Goal: Task Accomplishment & Management: Use online tool/utility

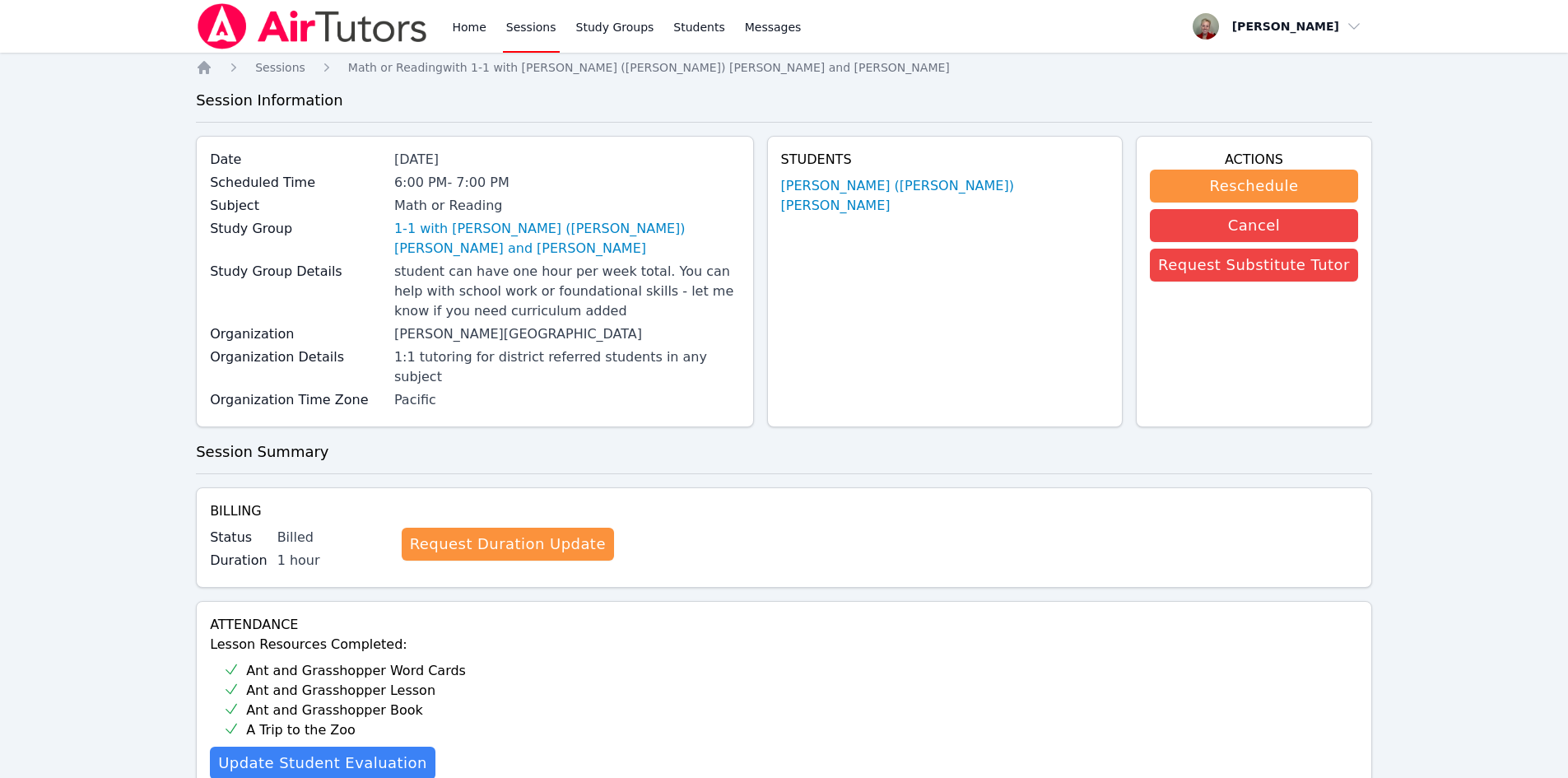
scroll to position [659, 0]
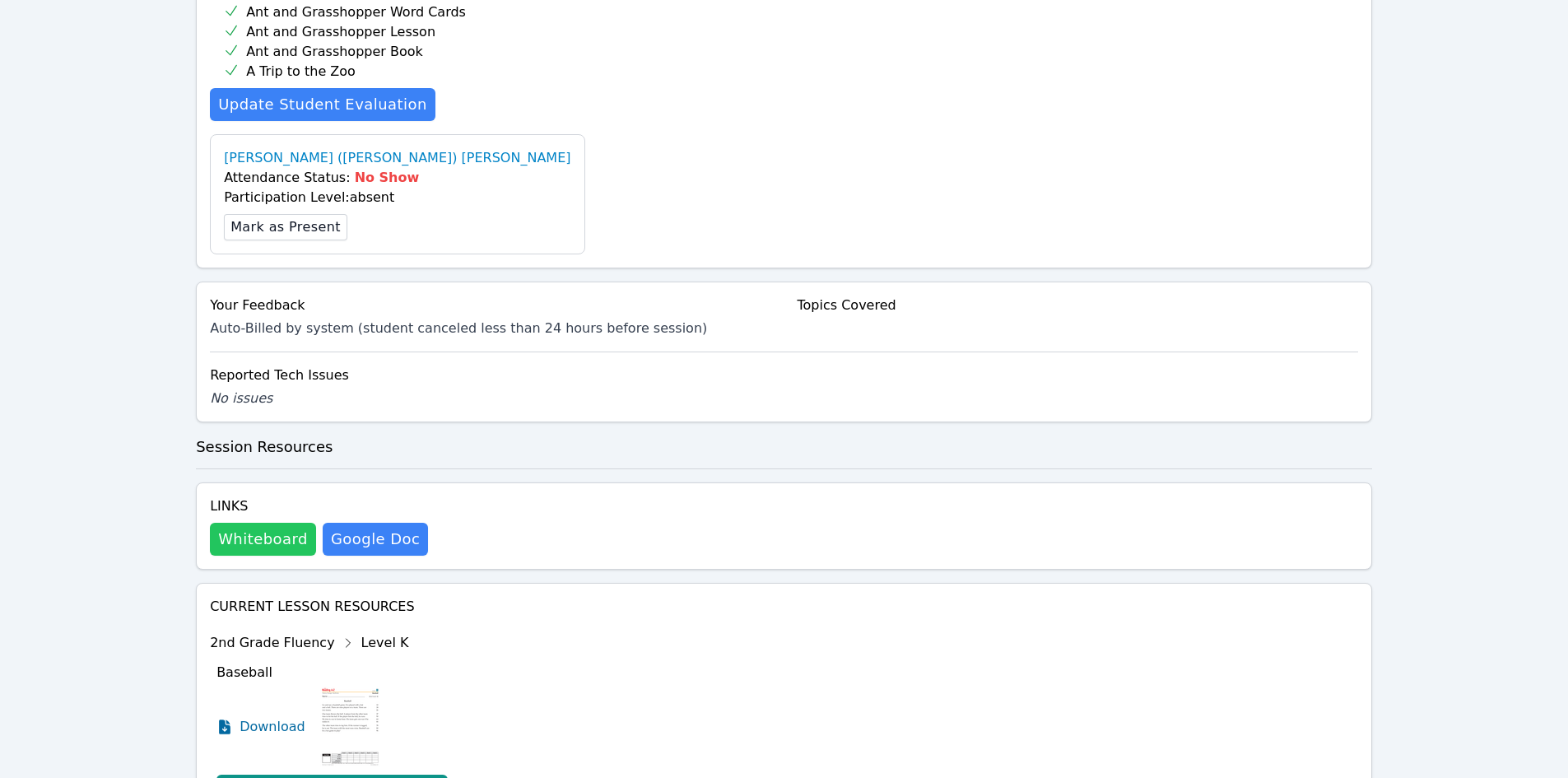
click at [262, 522] on button "Whiteboard" at bounding box center [262, 539] width 106 height 33
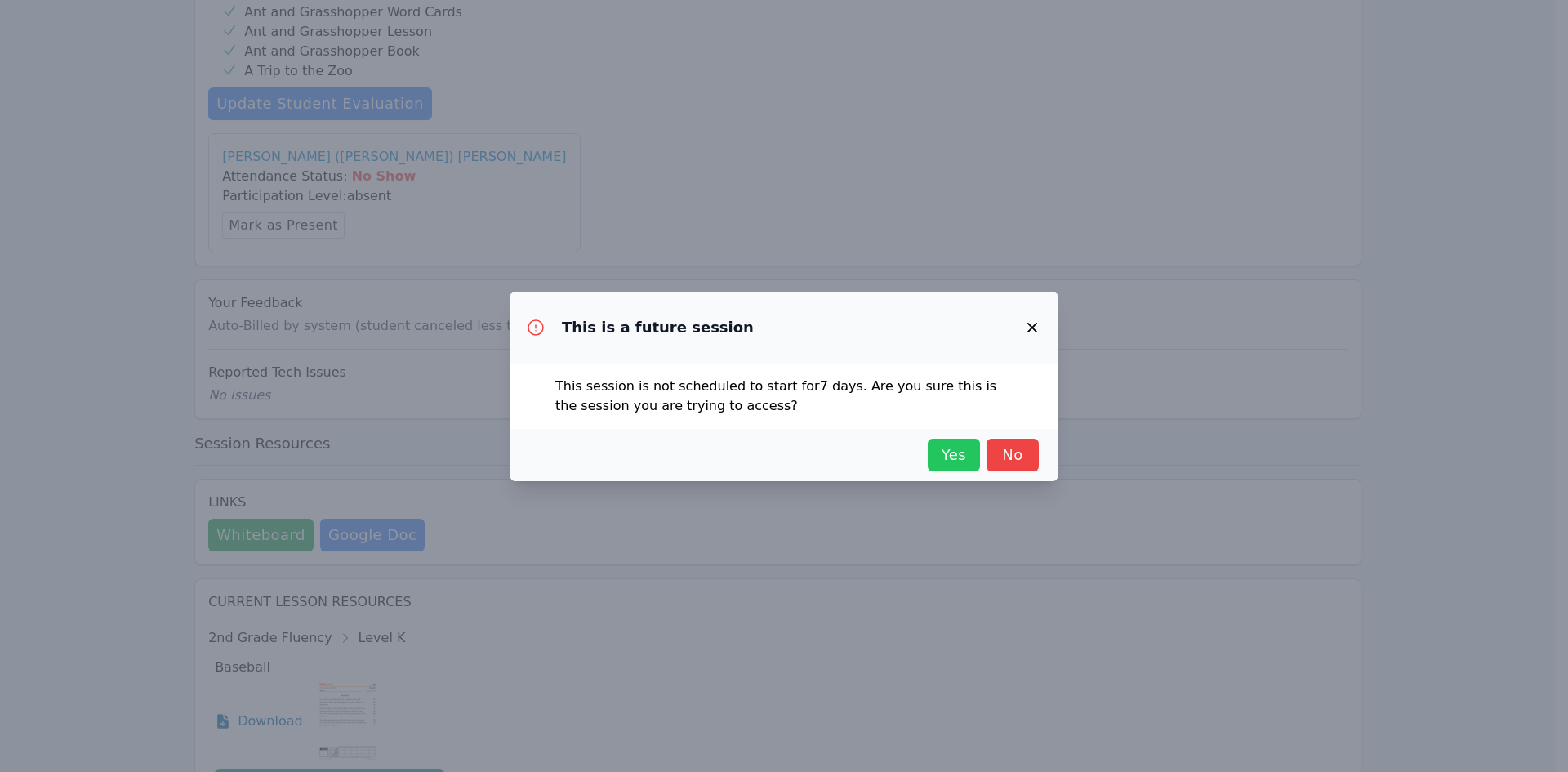
click at [959, 456] on span "Yes" at bounding box center [953, 455] width 36 height 23
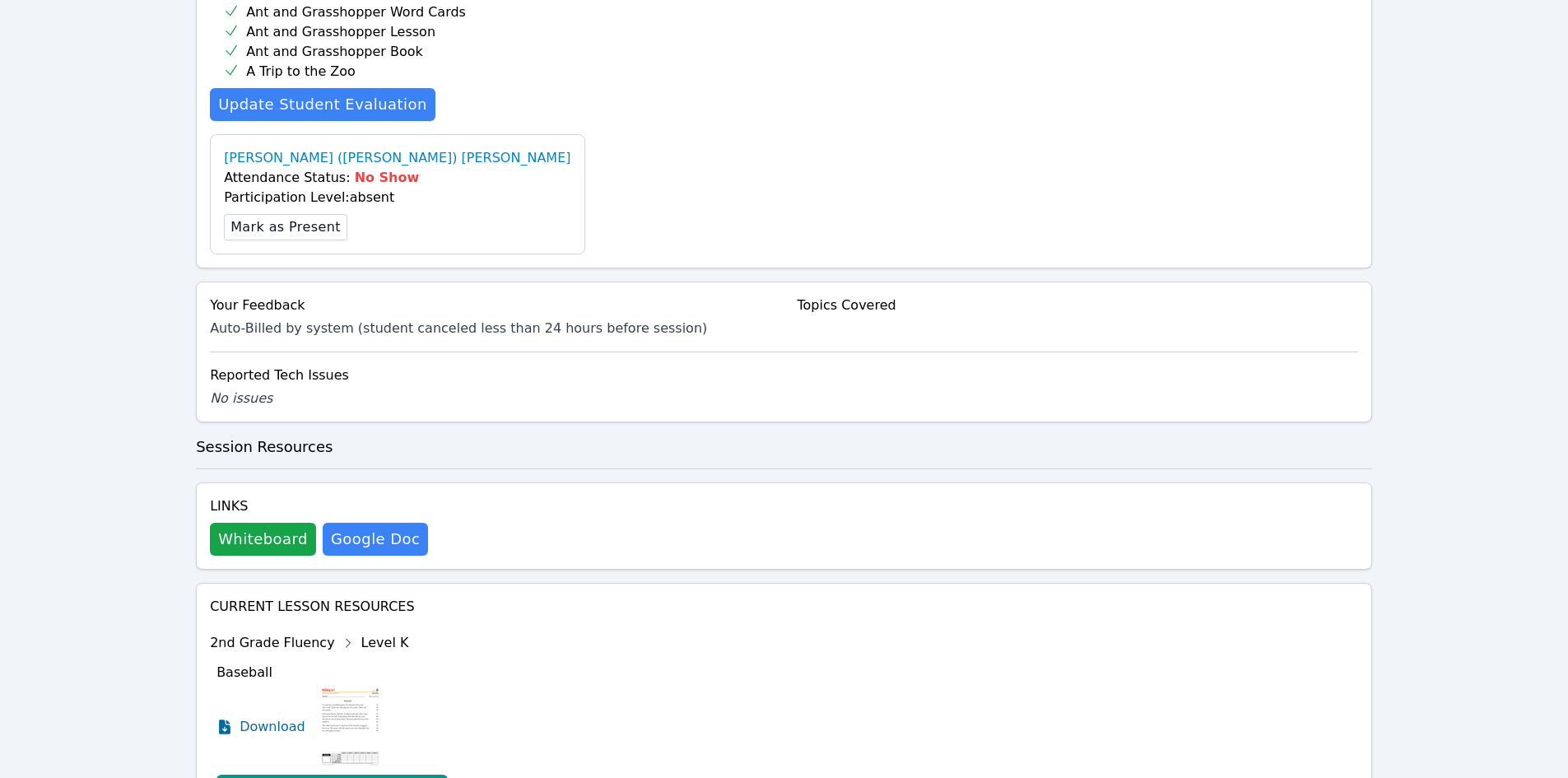
click at [498, 134] on ul "[PERSON_NAME] ([PERSON_NAME]) [PERSON_NAME] Attendance Status: No Show Particip…" at bounding box center [784, 194] width 1148 height 120
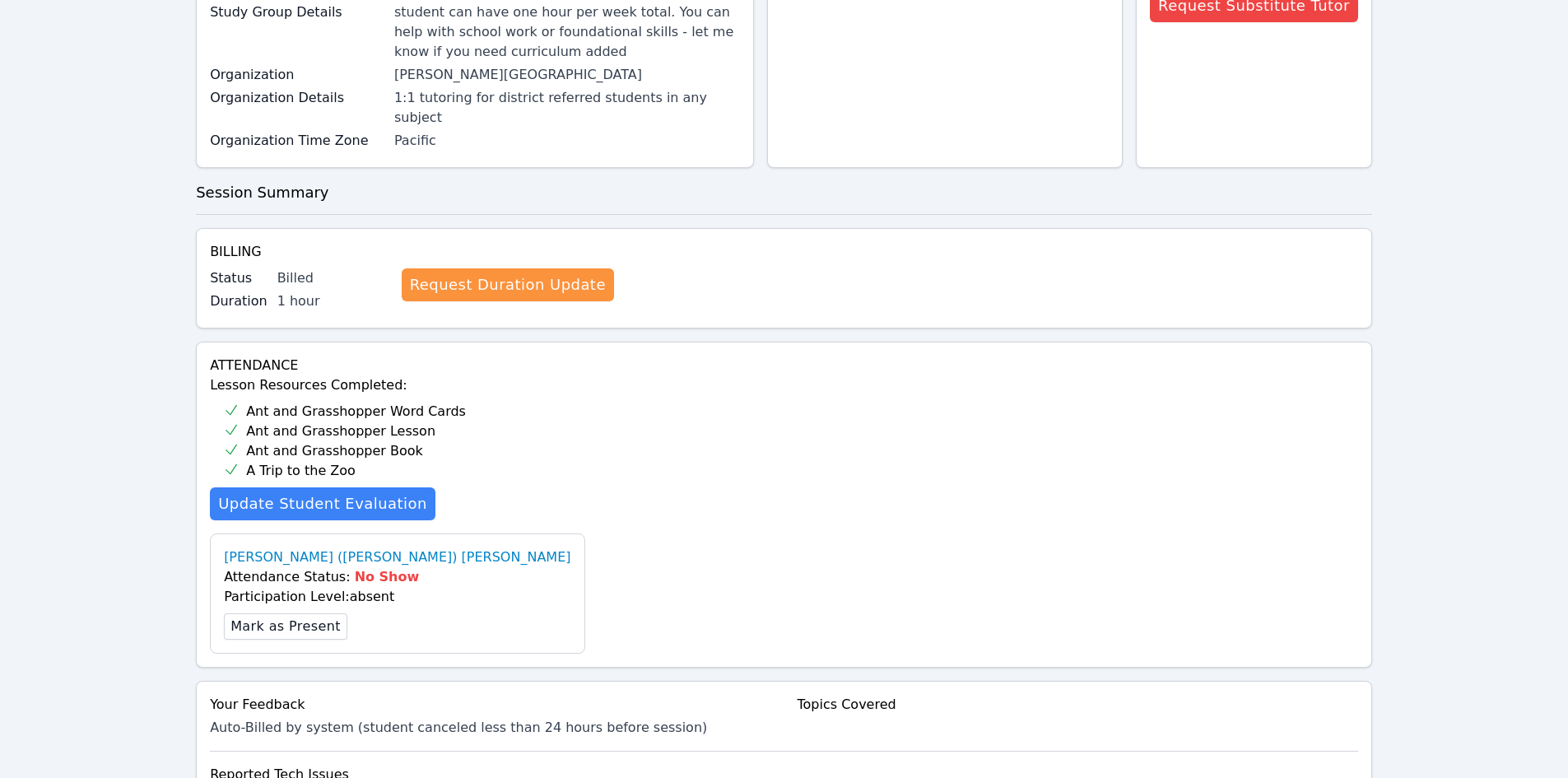
scroll to position [0, 0]
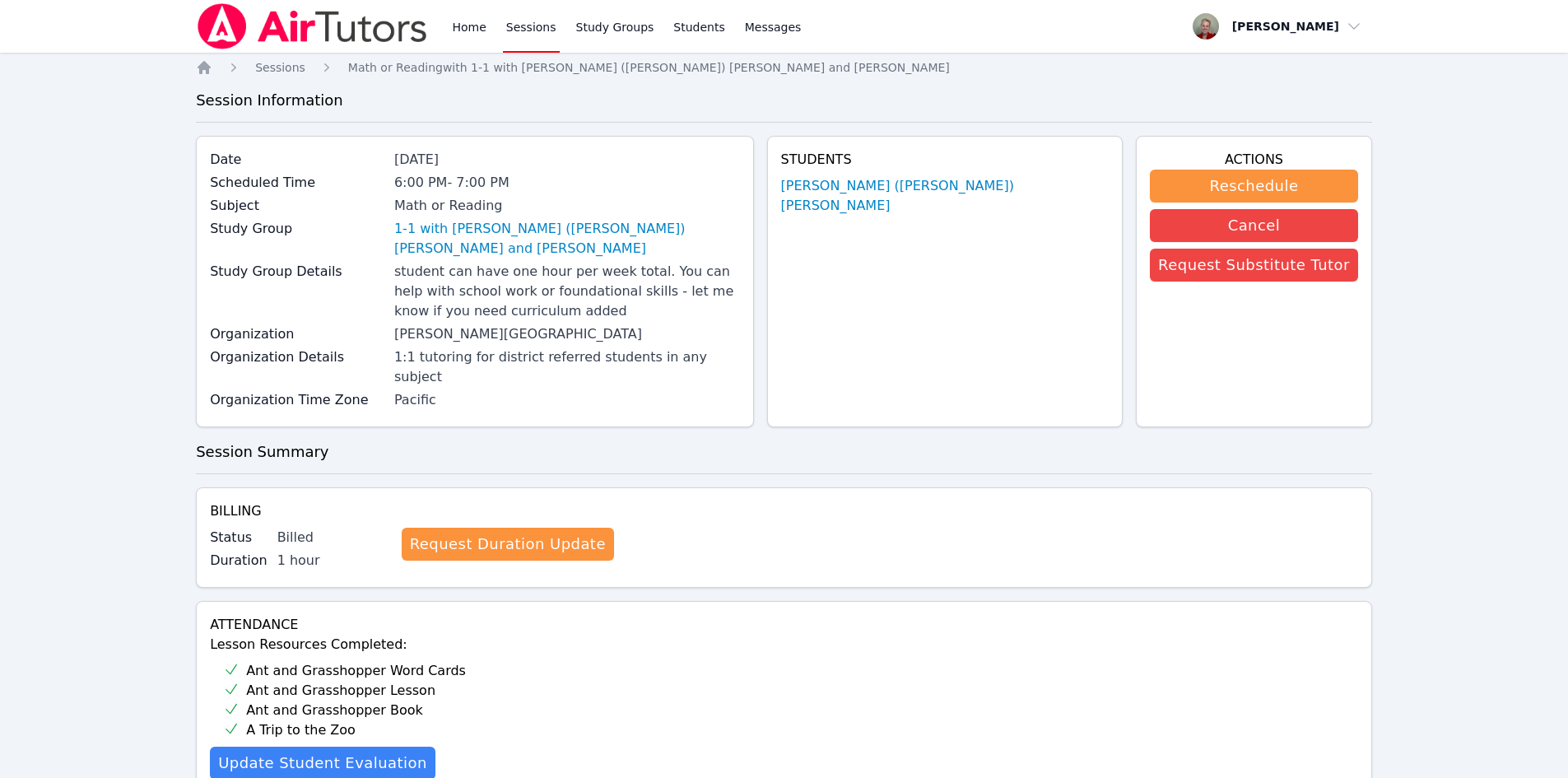
click at [349, 34] on img at bounding box center [312, 26] width 233 height 46
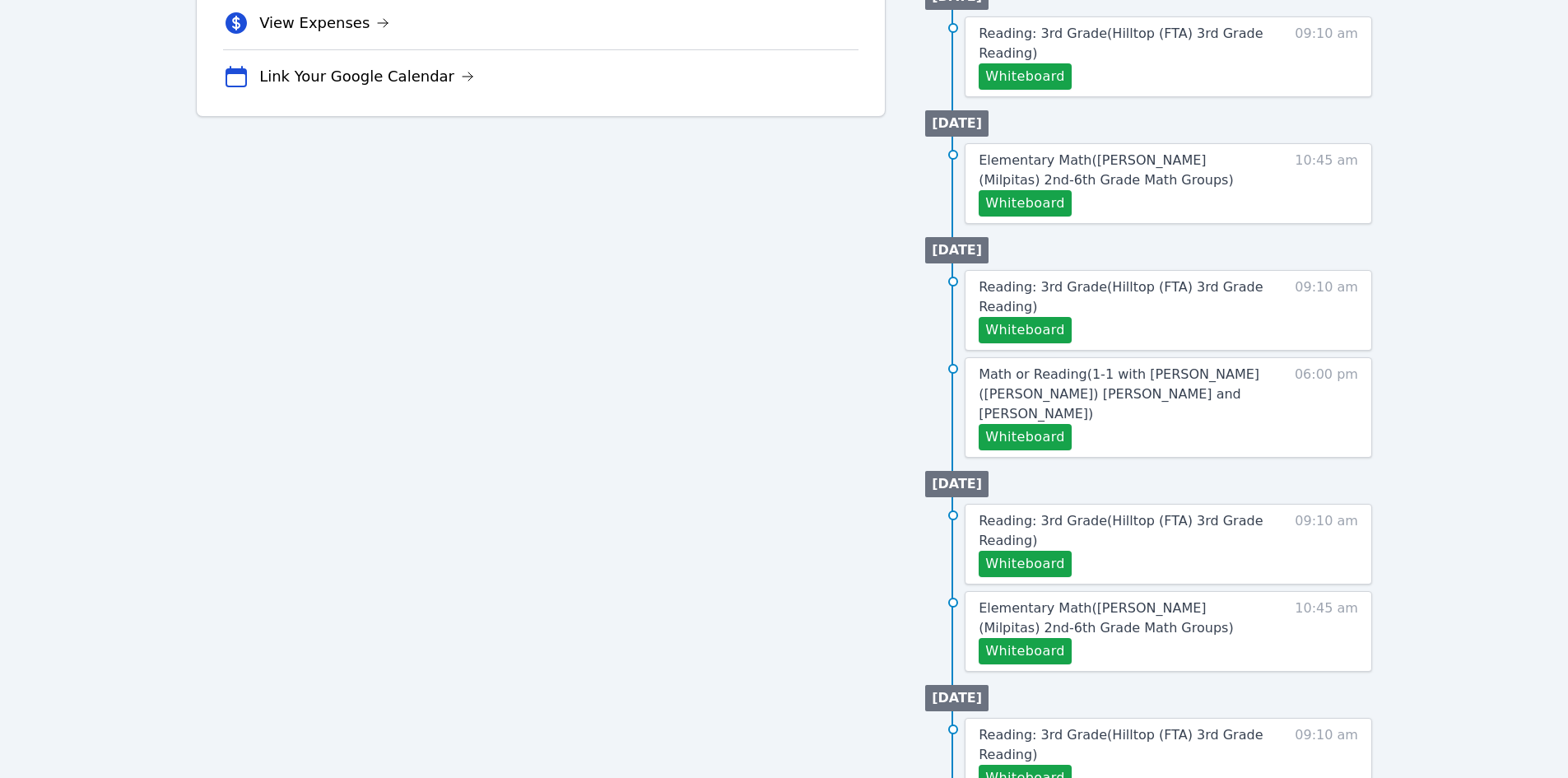
scroll to position [666, 0]
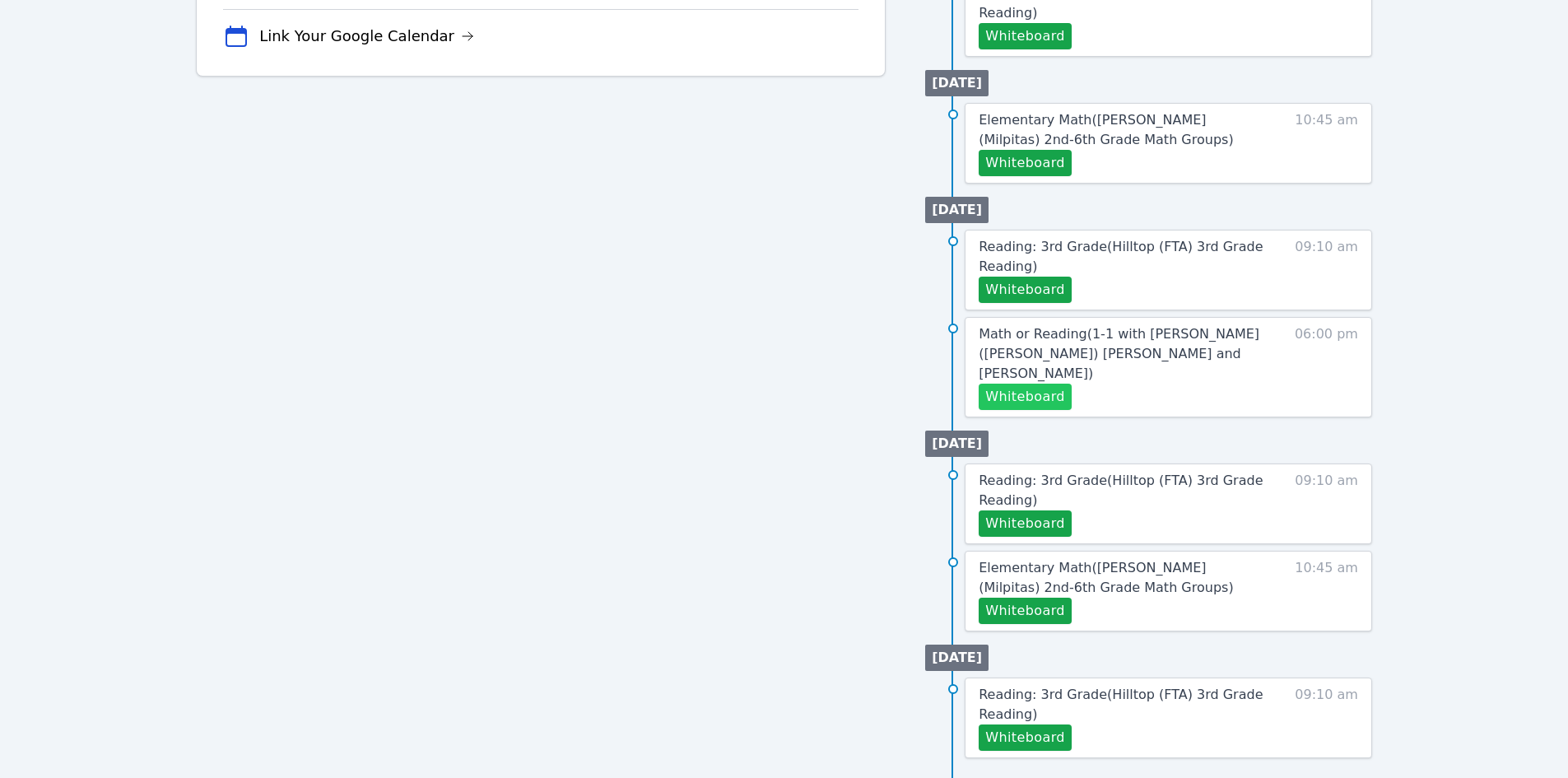
click at [1034, 383] on button "Whiteboard" at bounding box center [1026, 396] width 93 height 27
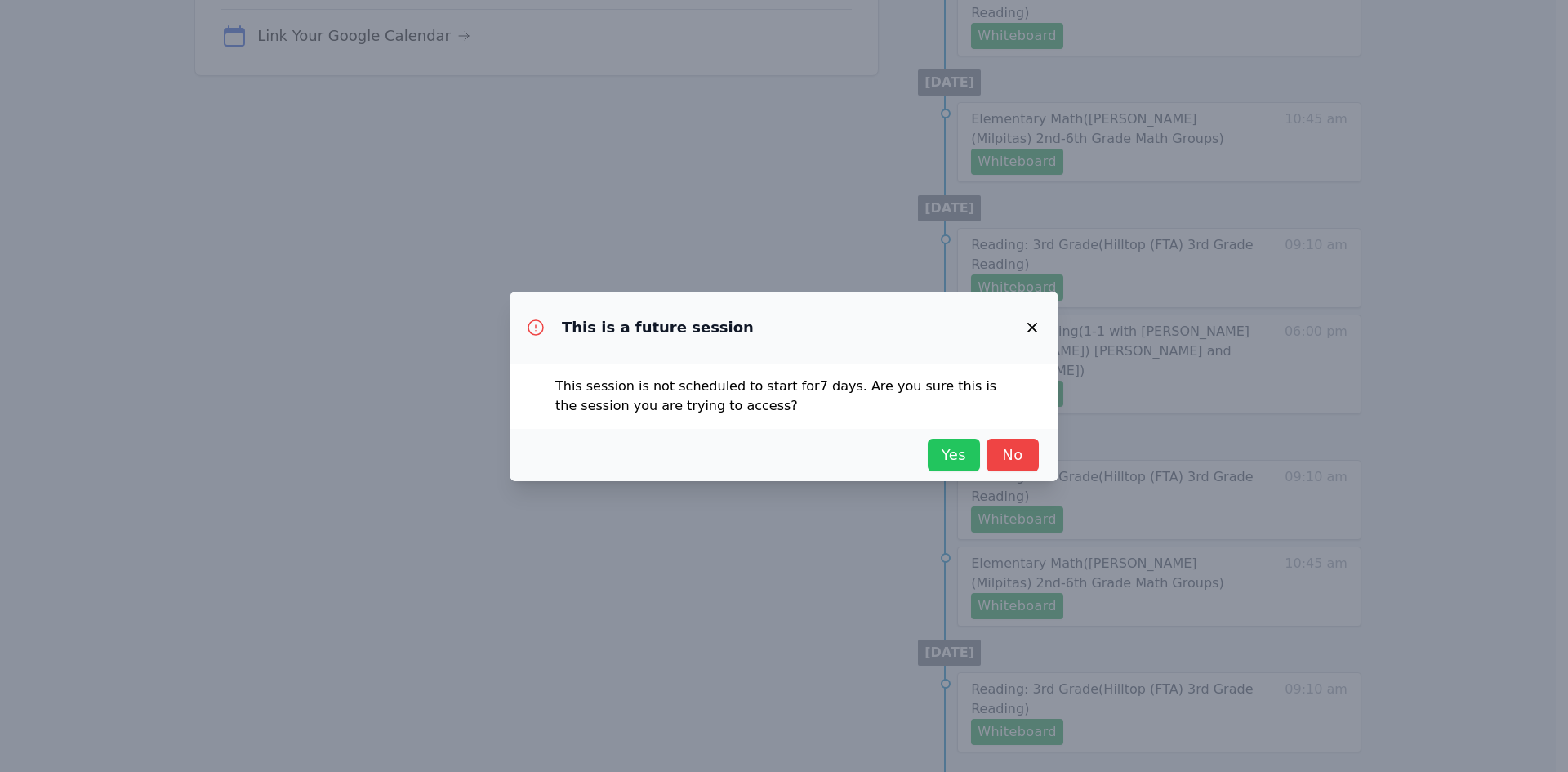
click at [955, 449] on span "Yes" at bounding box center [953, 455] width 36 height 23
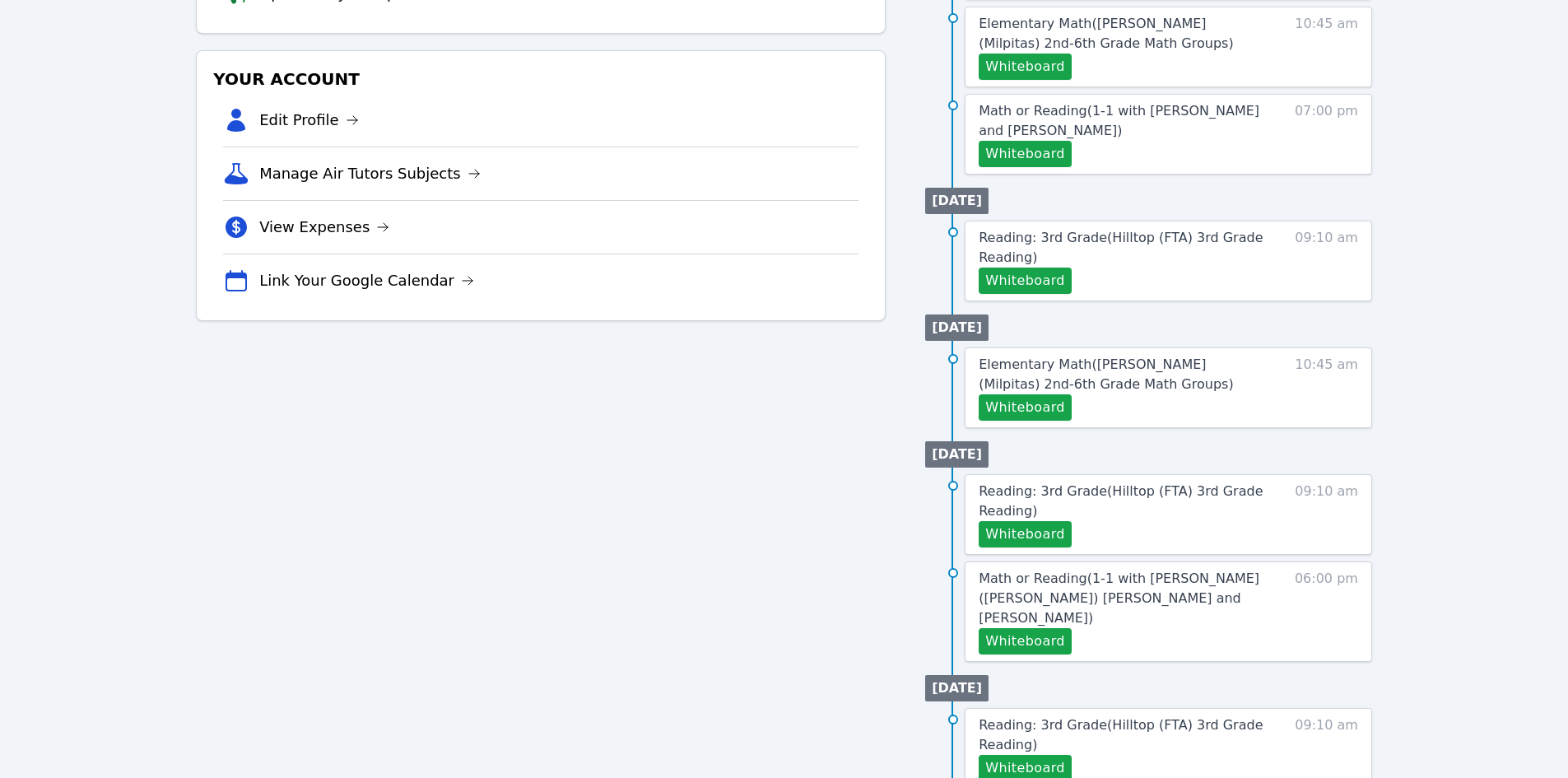
scroll to position [8, 0]
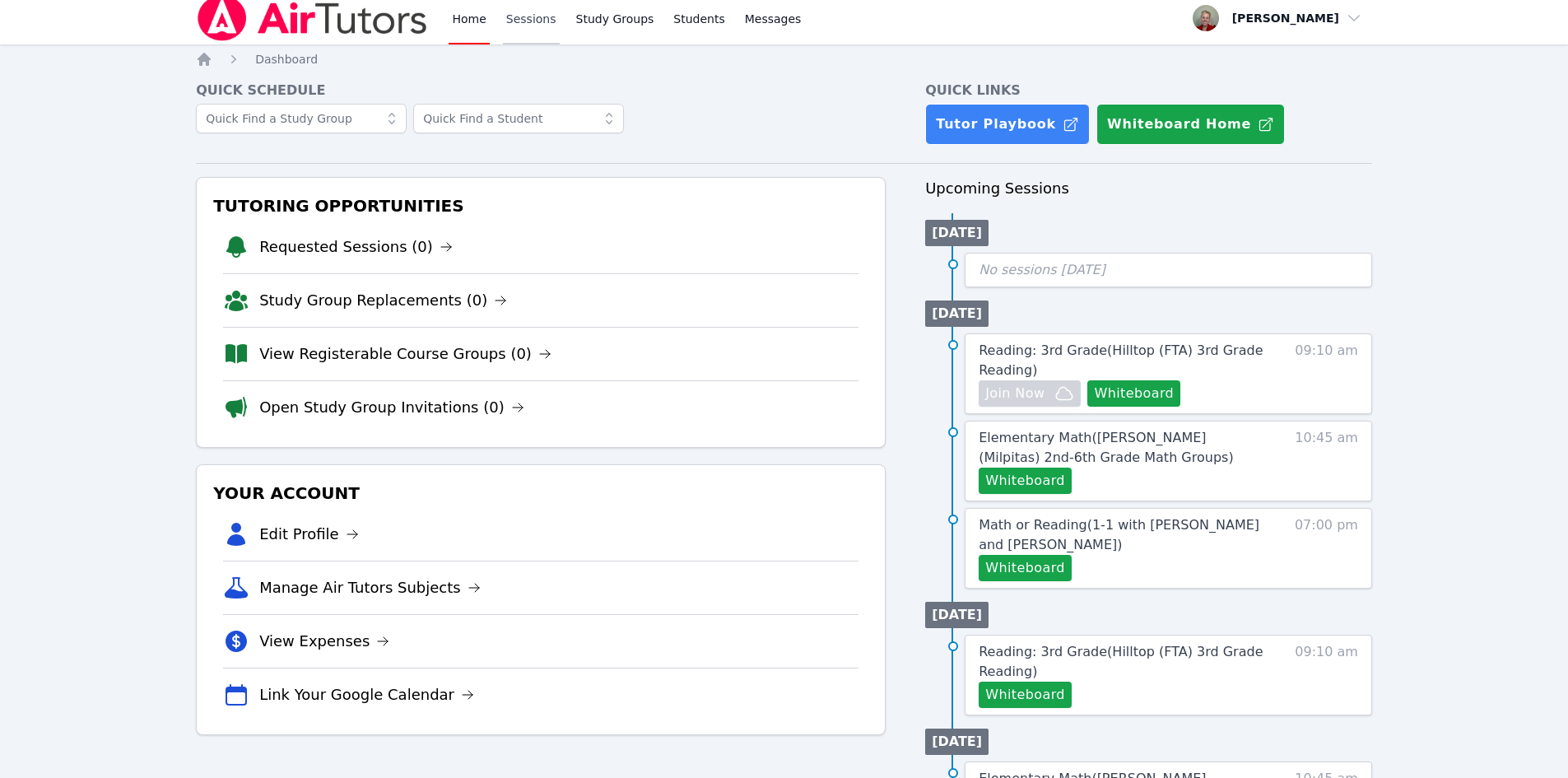
click at [528, 14] on link "Sessions" at bounding box center [532, 17] width 57 height 52
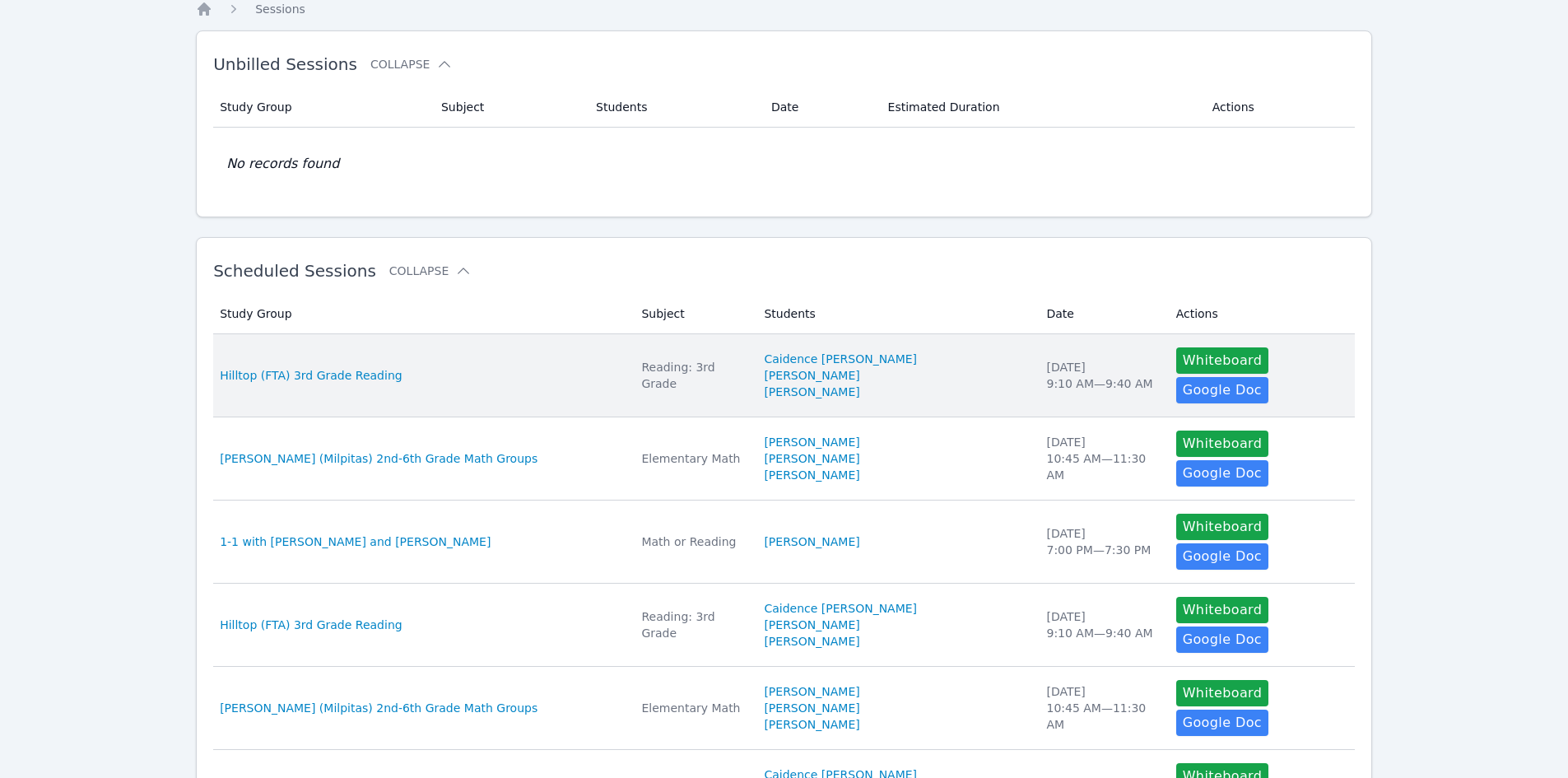
scroll to position [247, 0]
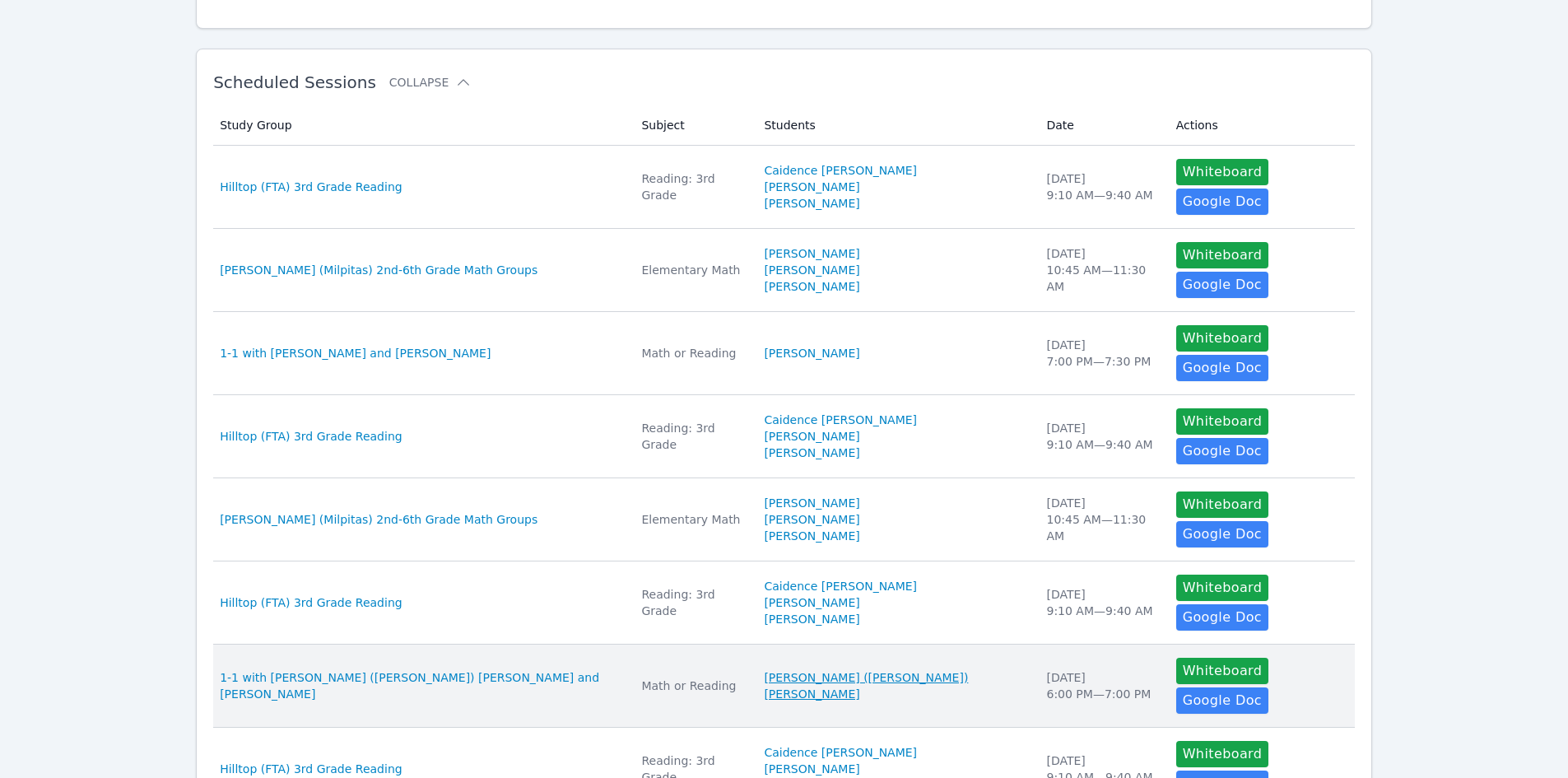
click at [831, 669] on link "[PERSON_NAME] ([PERSON_NAME]) [PERSON_NAME]" at bounding box center [895, 686] width 262 height 33
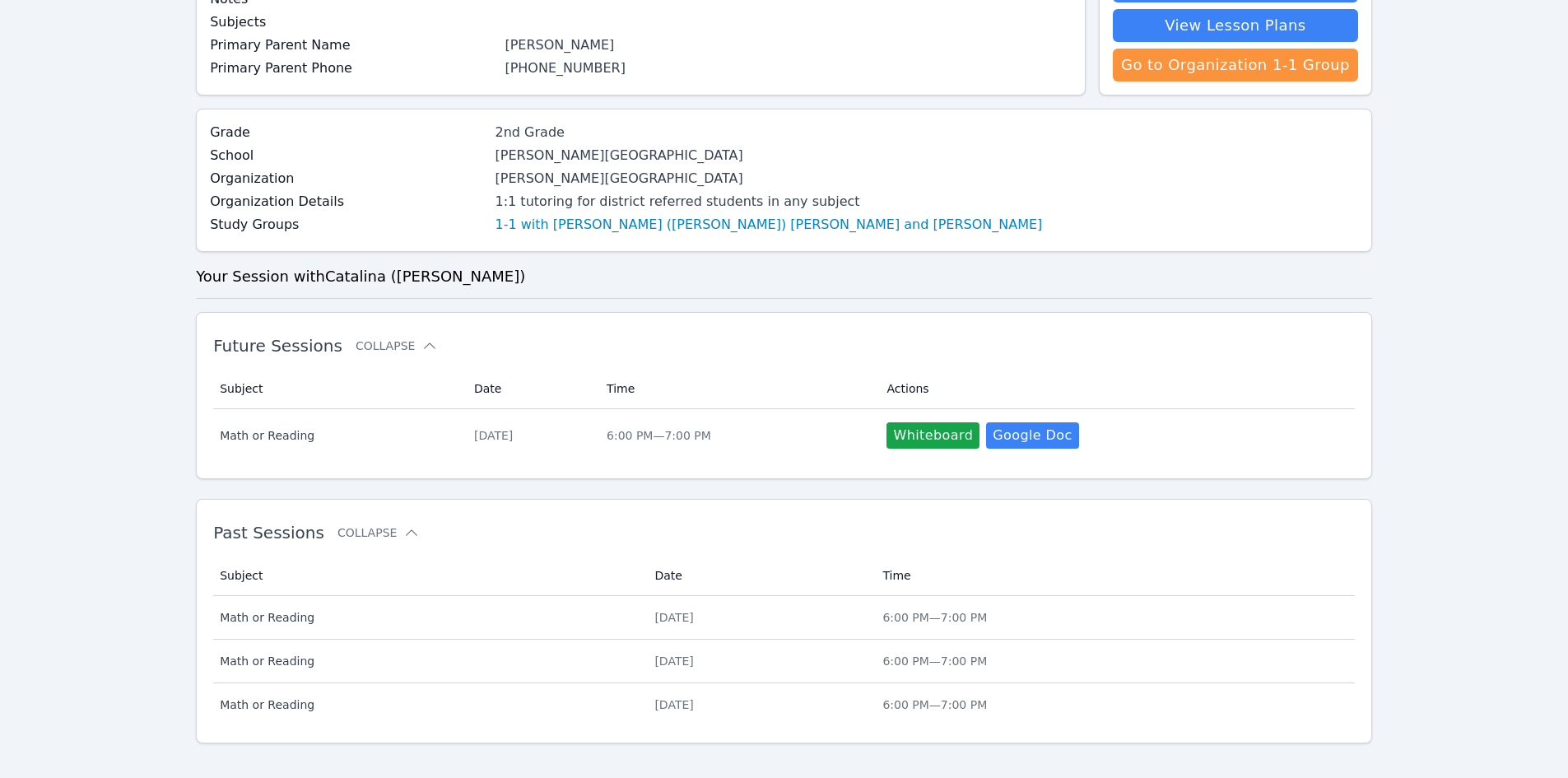
scroll to position [225, 0]
